Goal: Communication & Community: Answer question/provide support

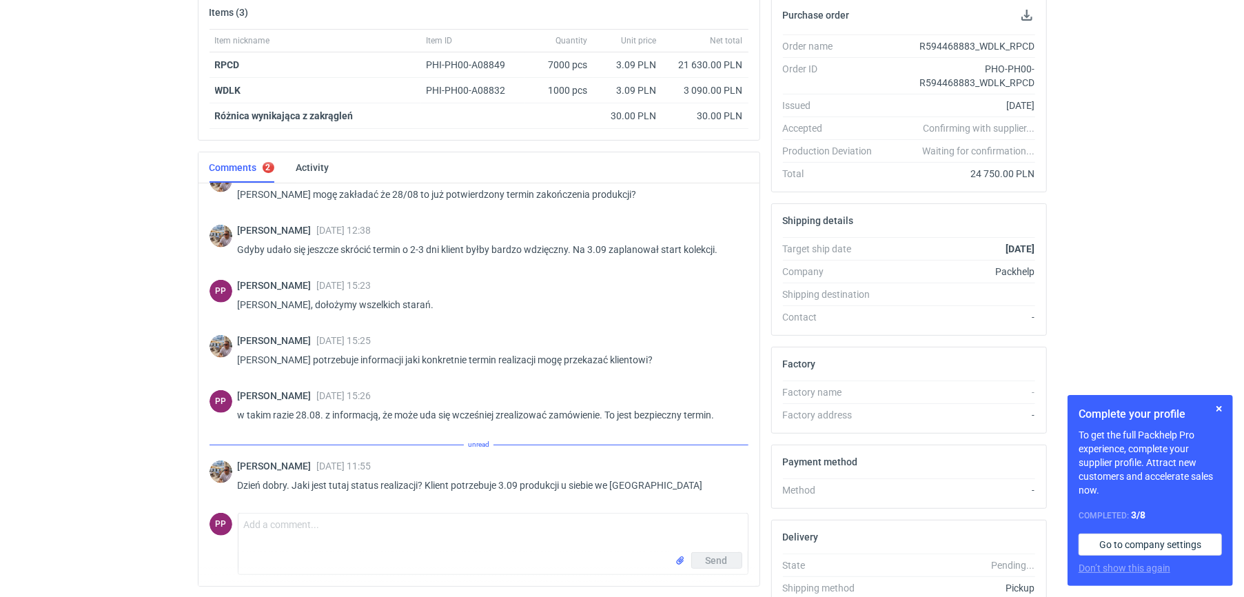
scroll to position [307, 0]
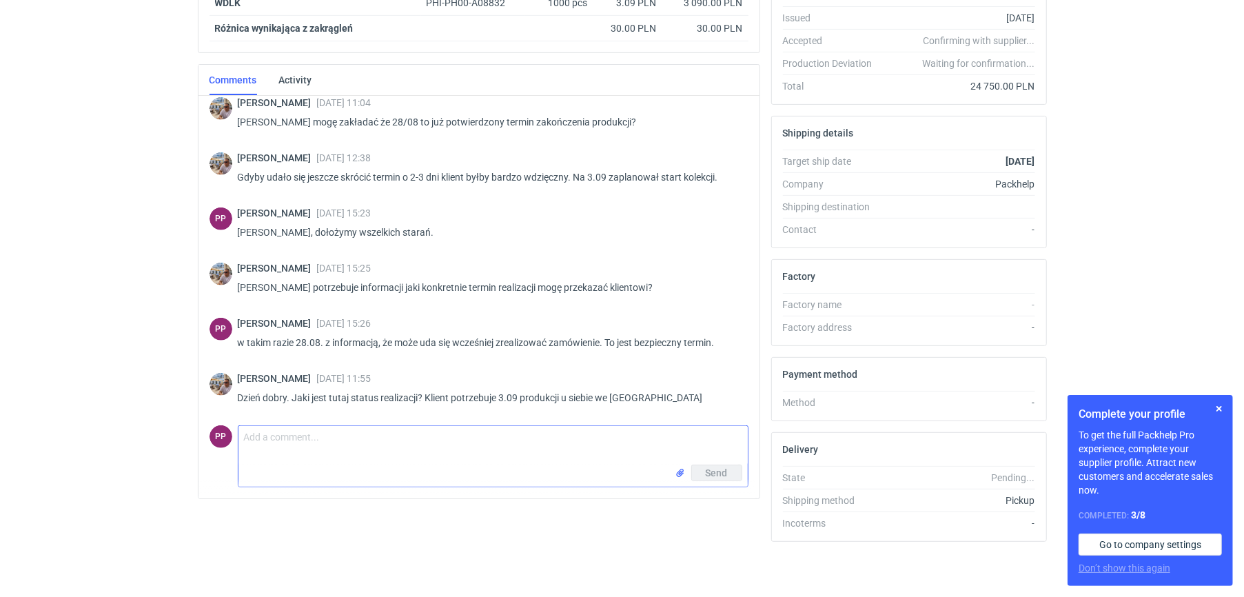
click at [529, 449] on textarea "Comment message" at bounding box center [492, 445] width 509 height 39
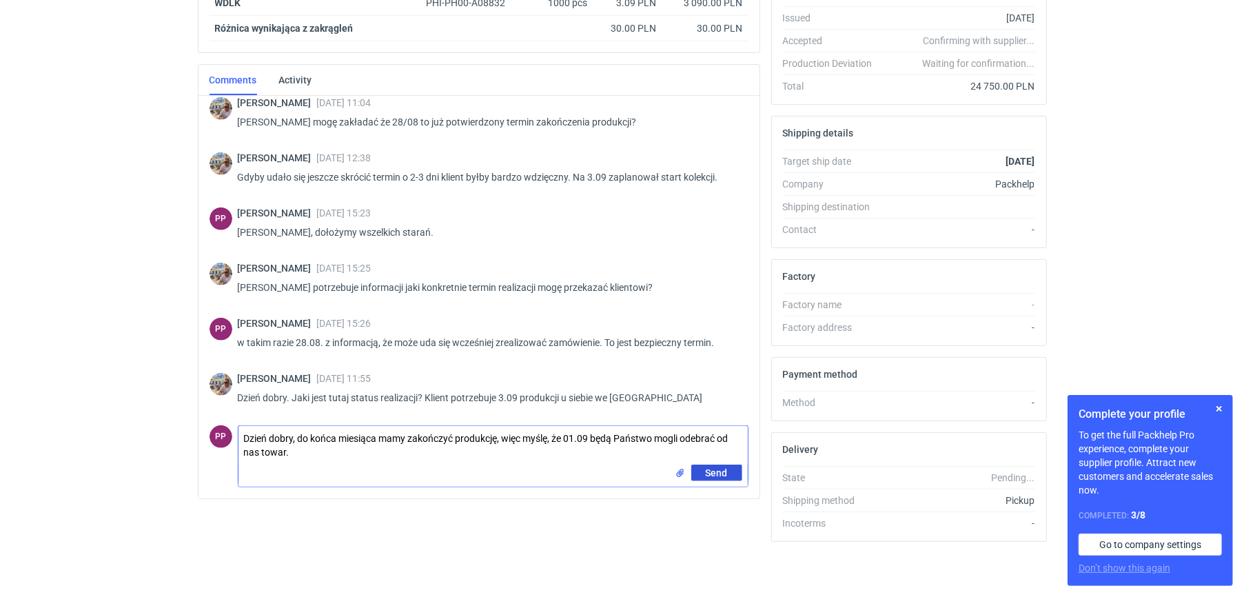
type textarea "Dzień dobry, do końca miesiąca mamy zakończyć produkcję, więc myślę, że 01.09 b…"
click at [720, 476] on button "Send" at bounding box center [716, 473] width 51 height 17
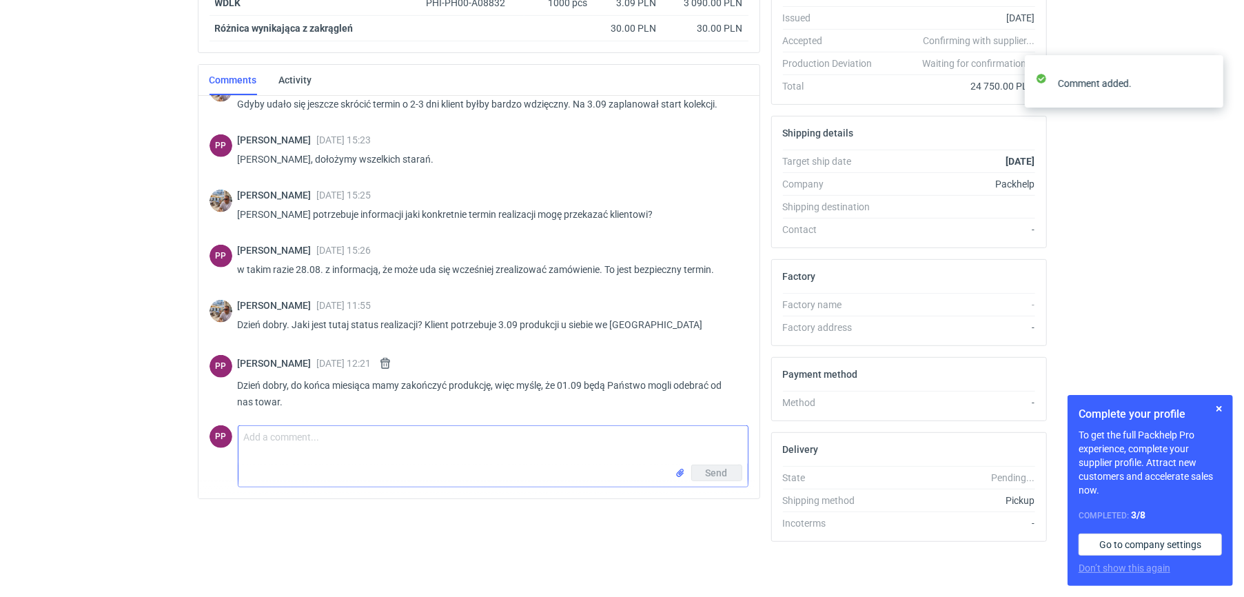
scroll to position [890, 0]
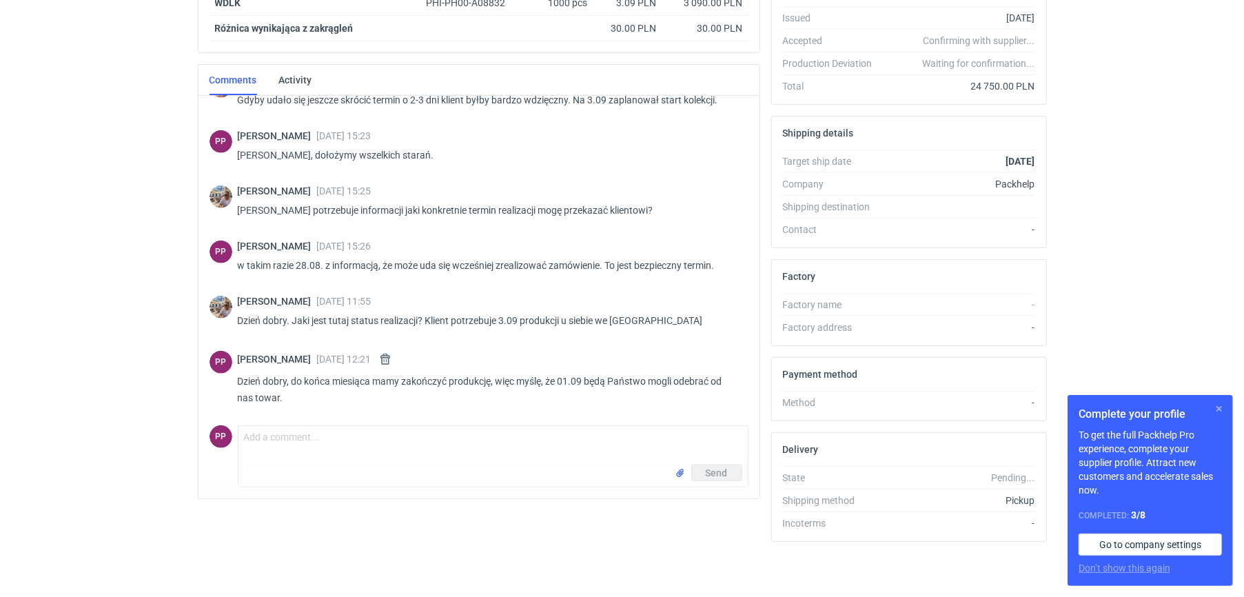
click at [1221, 409] on button "button" at bounding box center [1219, 408] width 17 height 17
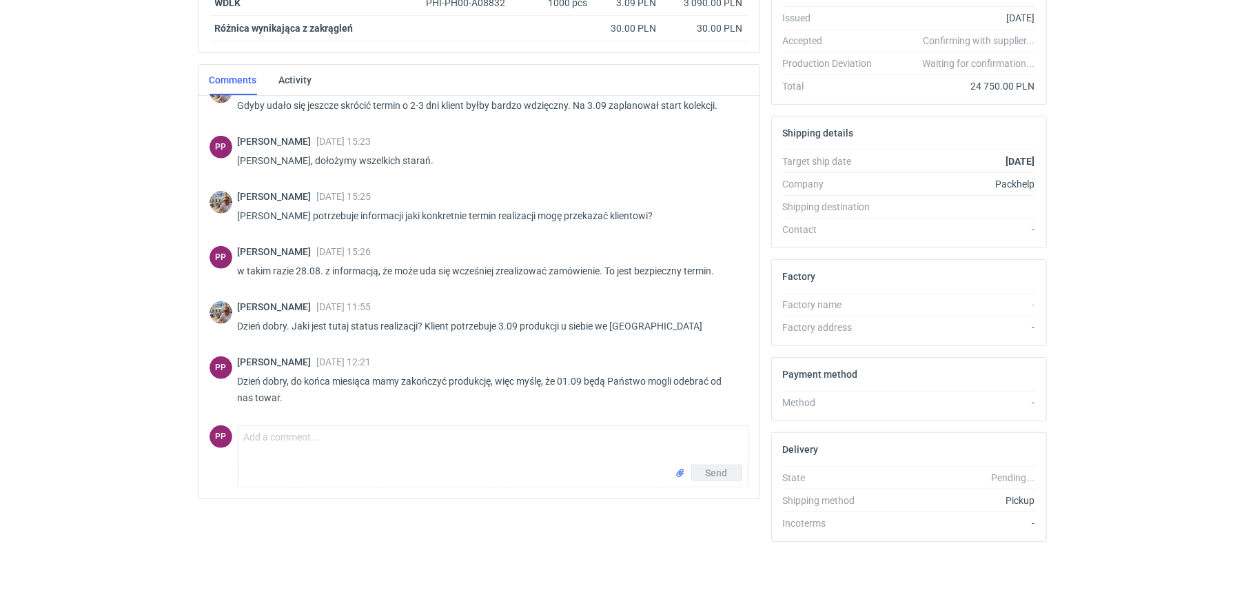
scroll to position [885, 0]
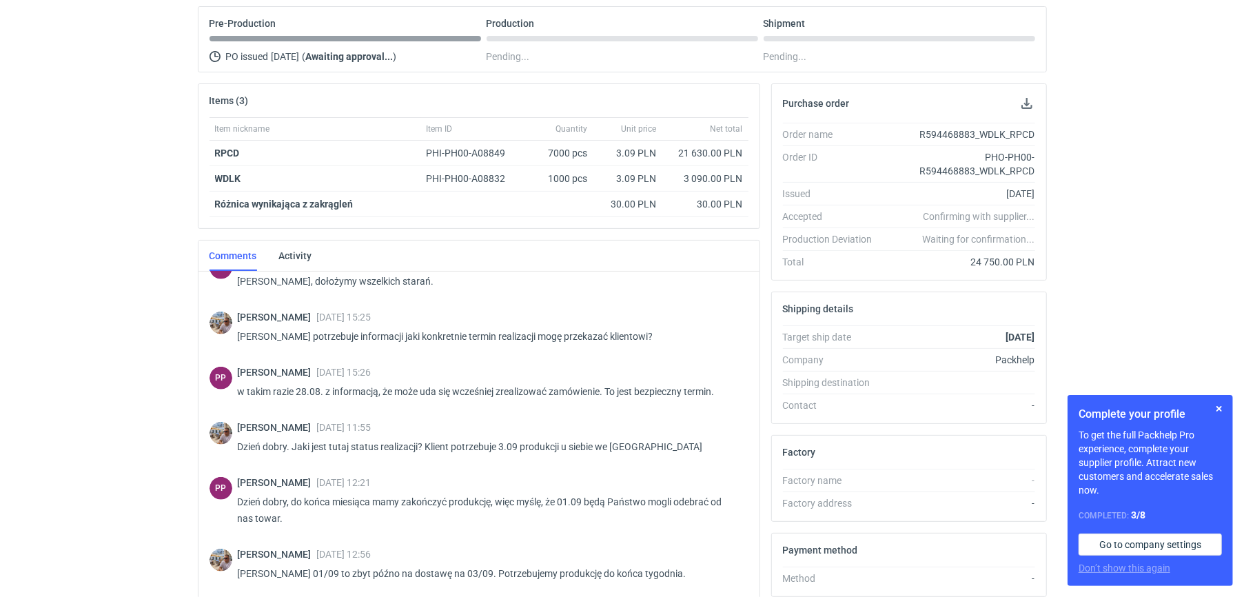
scroll to position [830, 0]
click at [1220, 412] on button "button" at bounding box center [1219, 408] width 17 height 17
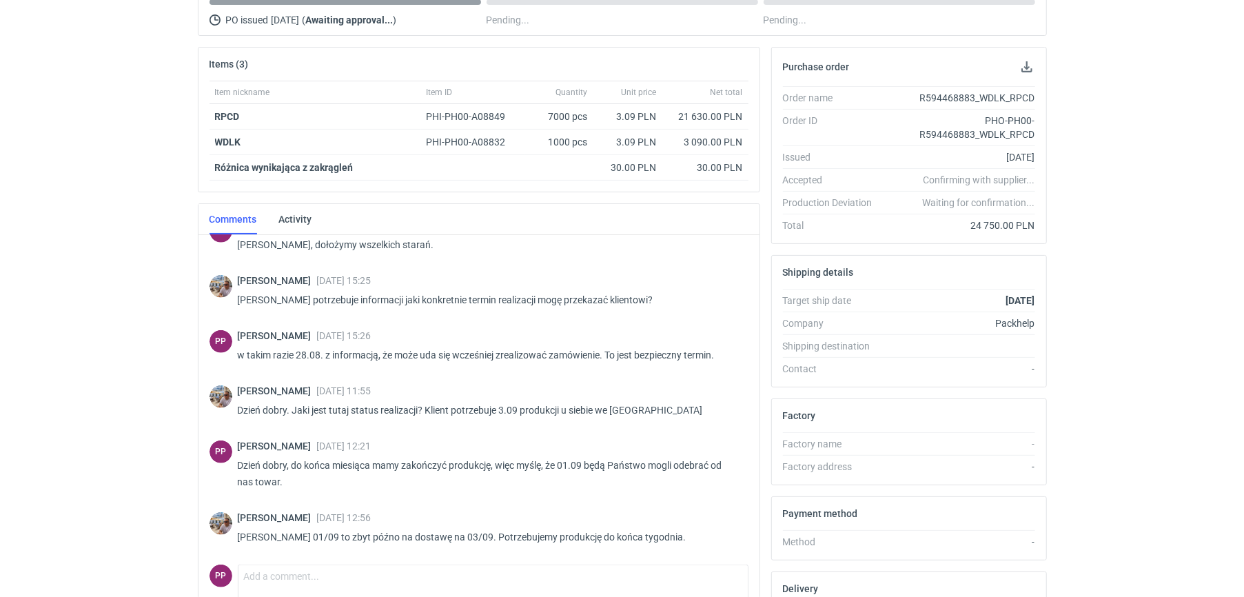
scroll to position [307, 0]
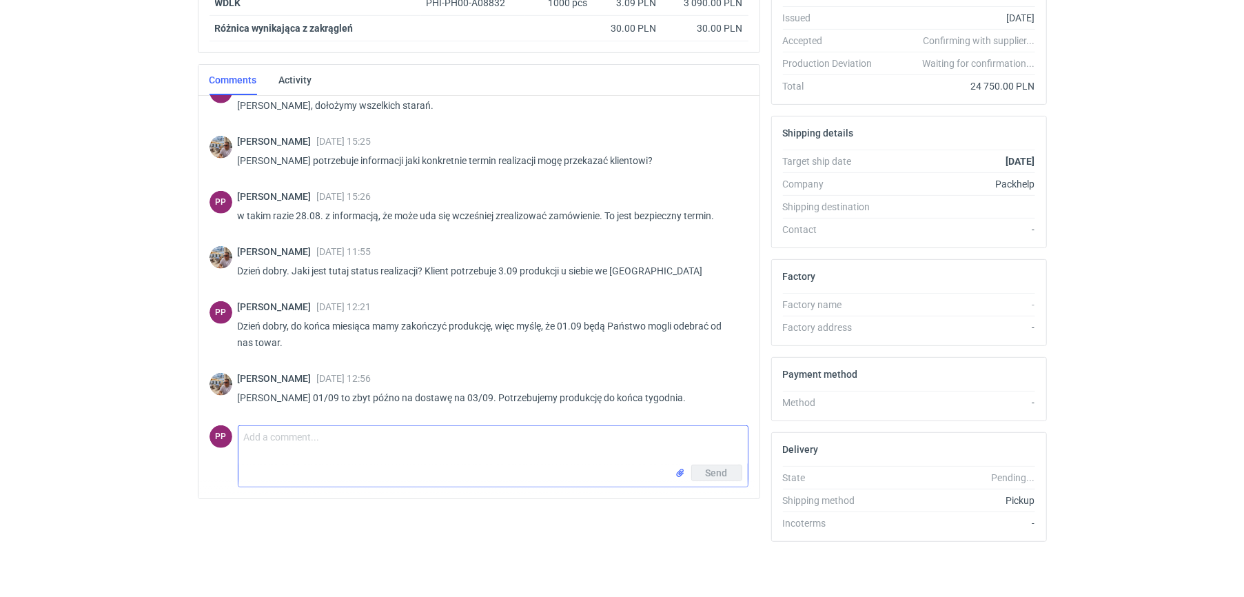
click at [426, 440] on textarea "Comment message" at bounding box center [492, 445] width 509 height 39
type textarea "D"
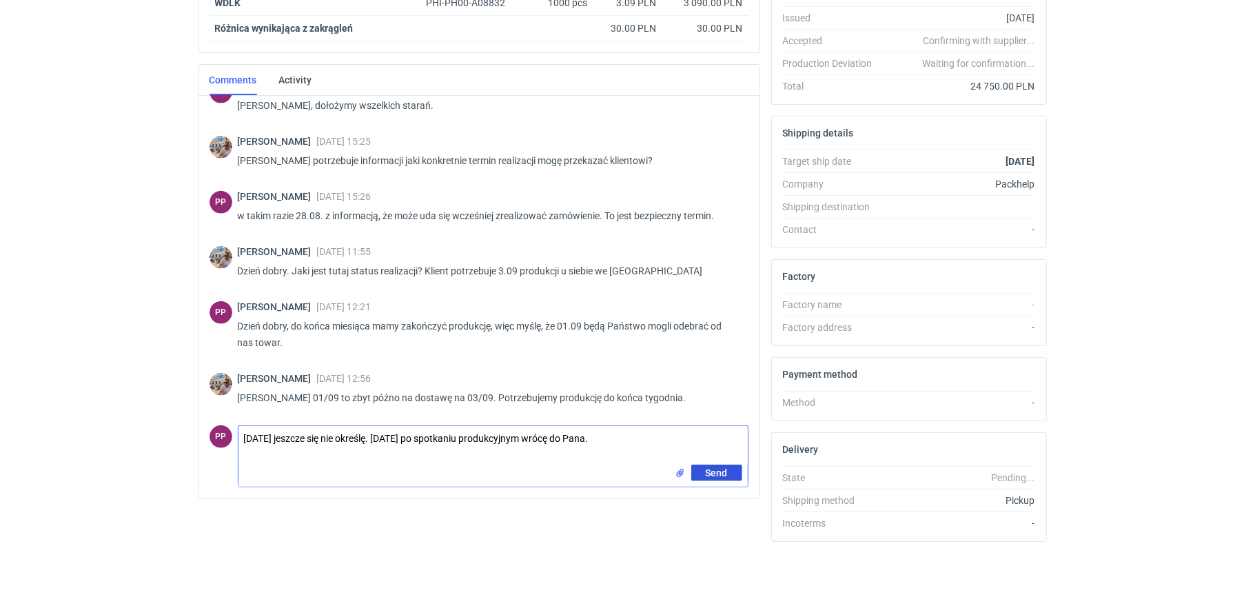
type textarea "[DATE] jeszcze się nie określę. [DATE] po spotkaniu produkcyjnym wrócę do Pana."
click at [715, 468] on span "Send" at bounding box center [717, 473] width 22 height 10
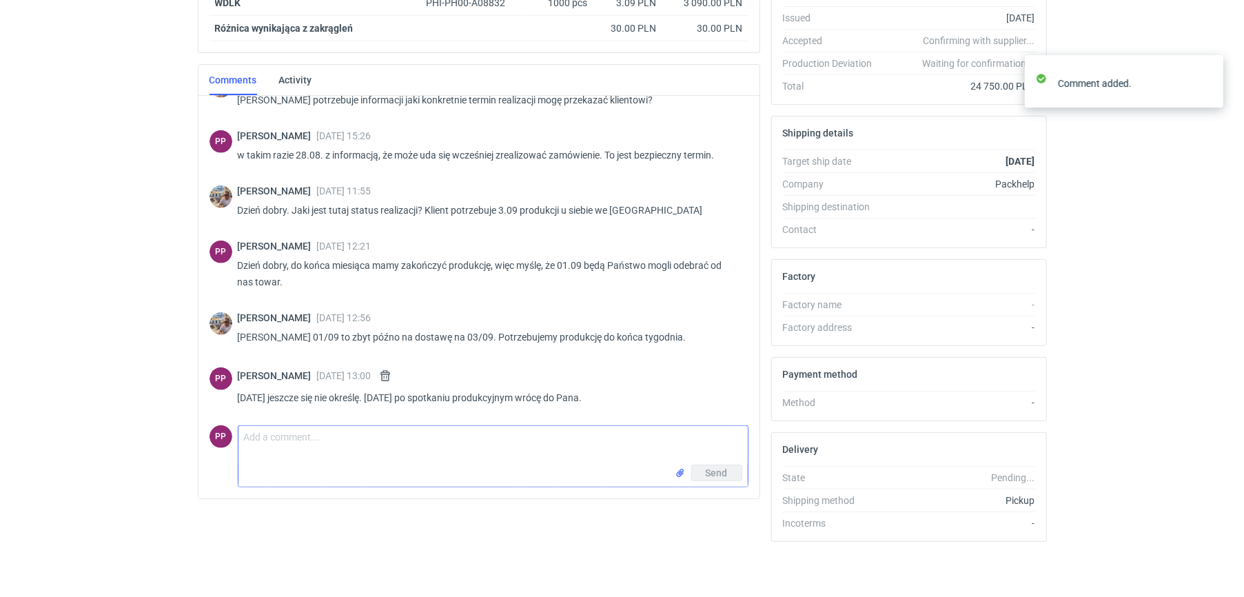
scroll to position [890, 0]
